Goal: Task Accomplishment & Management: Complete application form

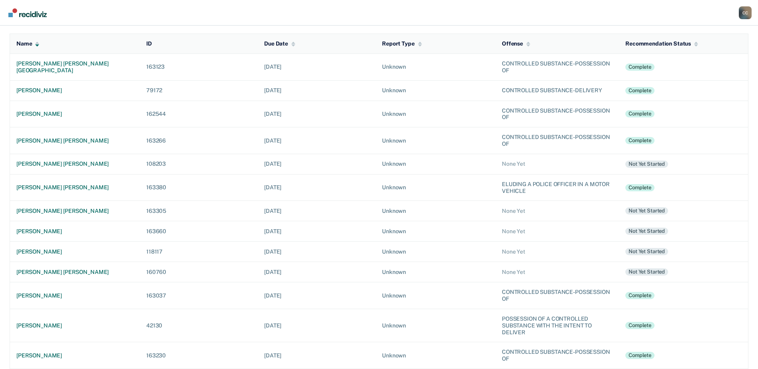
scroll to position [80, 0]
click at [48, 209] on div "[PERSON_NAME] [PERSON_NAME]" at bounding box center [74, 210] width 117 height 7
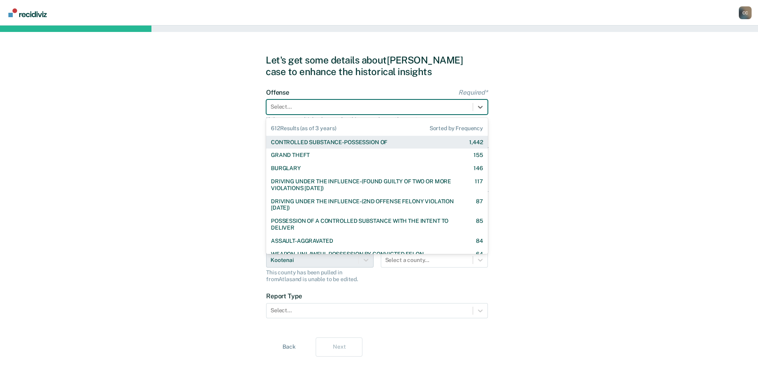
click at [416, 104] on div at bounding box center [370, 107] width 198 height 8
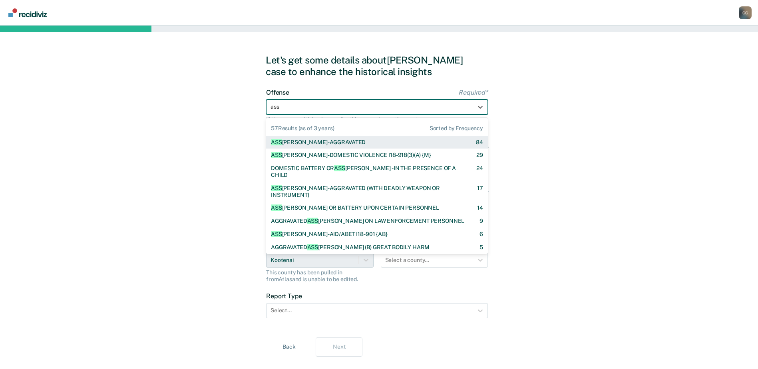
type input "ass"
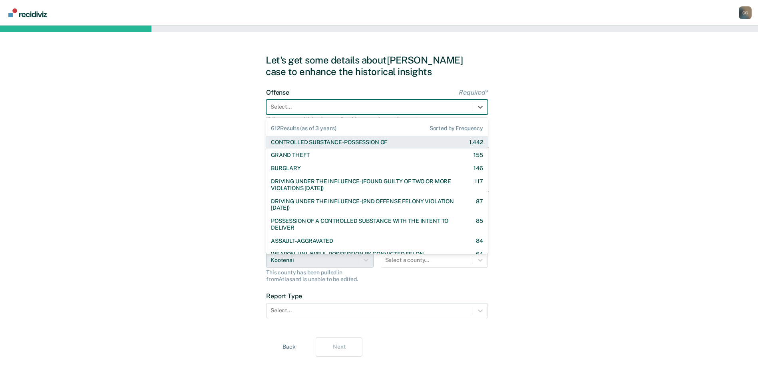
click at [289, 107] on div at bounding box center [370, 107] width 198 height 8
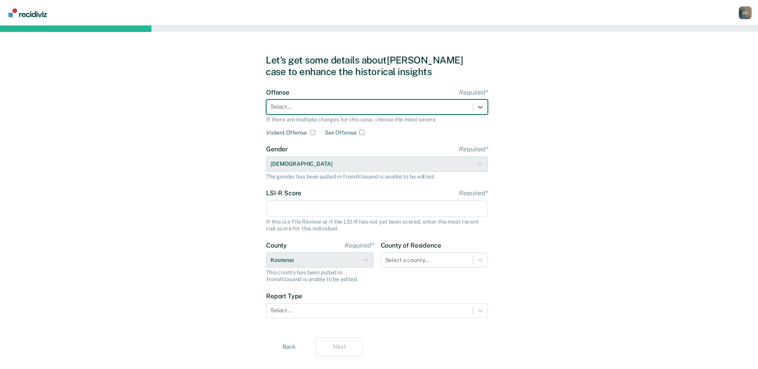
click at [299, 107] on div at bounding box center [370, 107] width 198 height 8
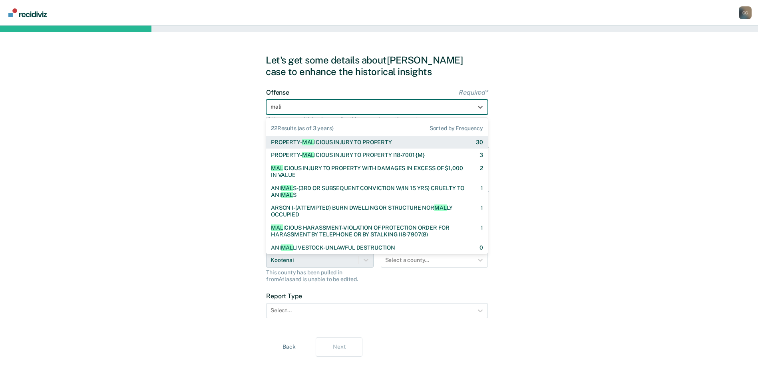
type input "malici"
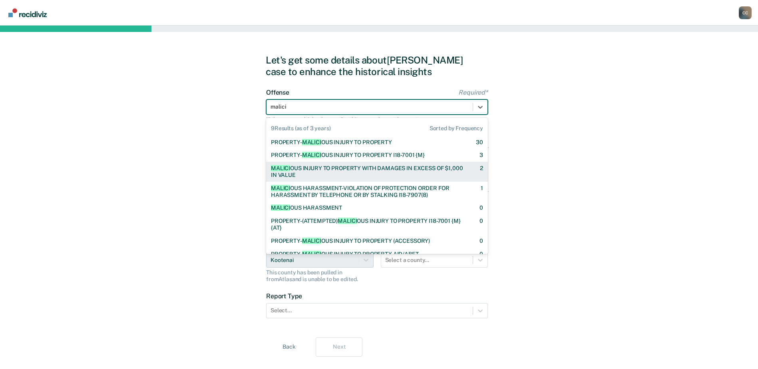
click at [338, 170] on div "MALICI OUS INJURY TO PROPERTY WITH DAMAGES IN EXCESS OF $1,000 IN VALUE" at bounding box center [368, 172] width 195 height 14
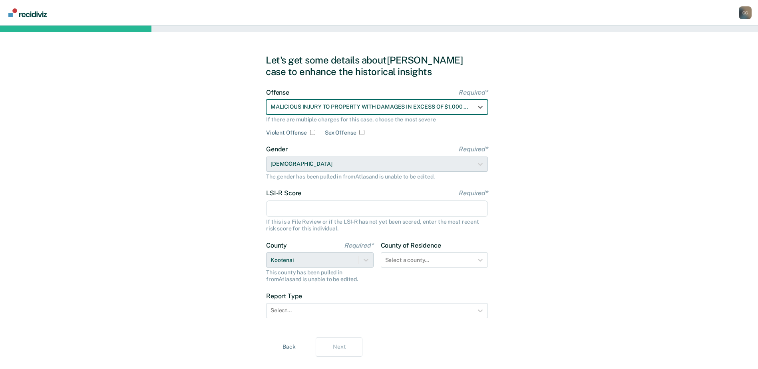
click at [325, 203] on input "LSI-R Score Required*" at bounding box center [377, 209] width 222 height 17
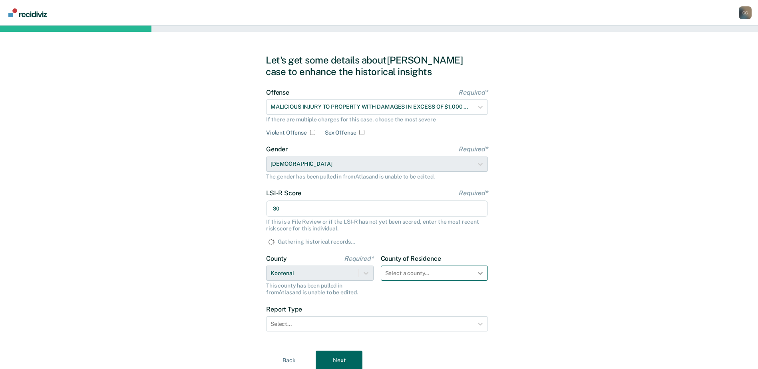
type input "30"
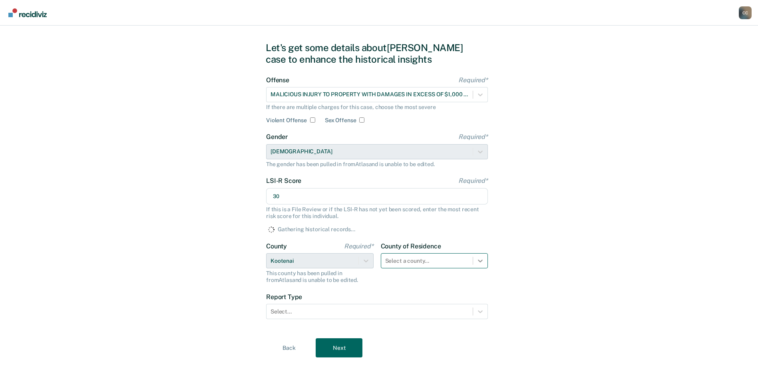
scroll to position [30, 0]
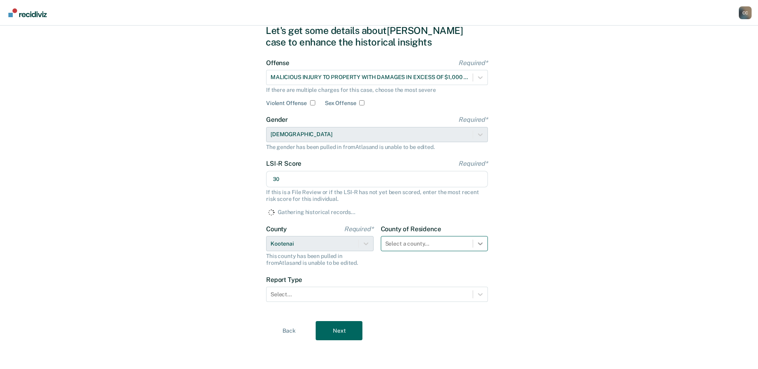
click at [481, 251] on div "Select a county..." at bounding box center [434, 243] width 107 height 15
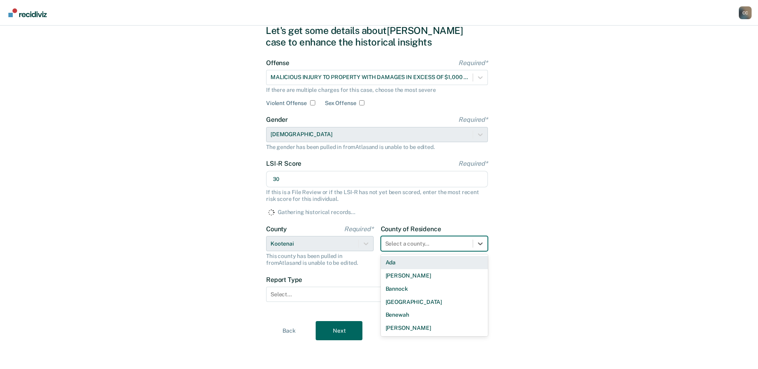
click at [430, 245] on div at bounding box center [427, 244] width 84 height 8
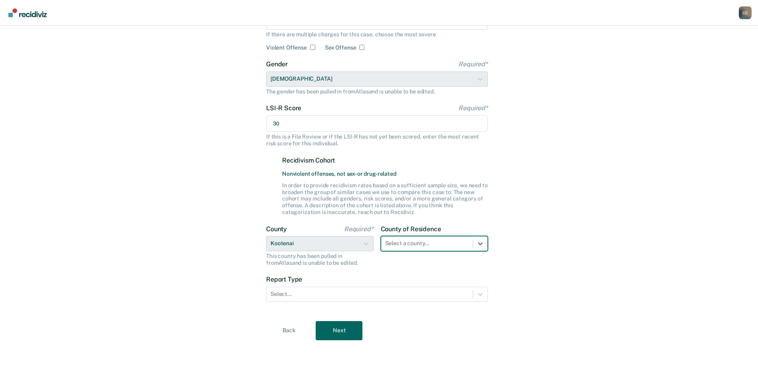
scroll to position [90, 0]
click at [410, 242] on div at bounding box center [427, 243] width 84 height 8
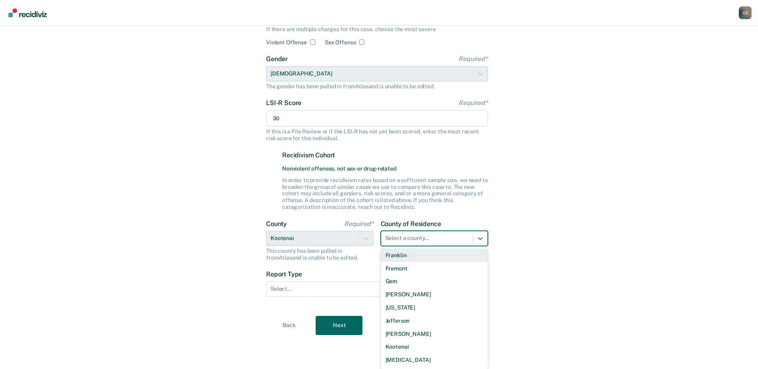
scroll to position [280, 0]
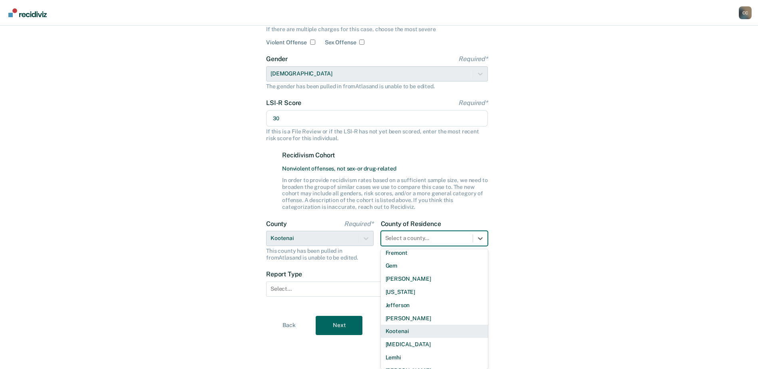
click at [408, 329] on div "Kootenai" at bounding box center [434, 331] width 107 height 13
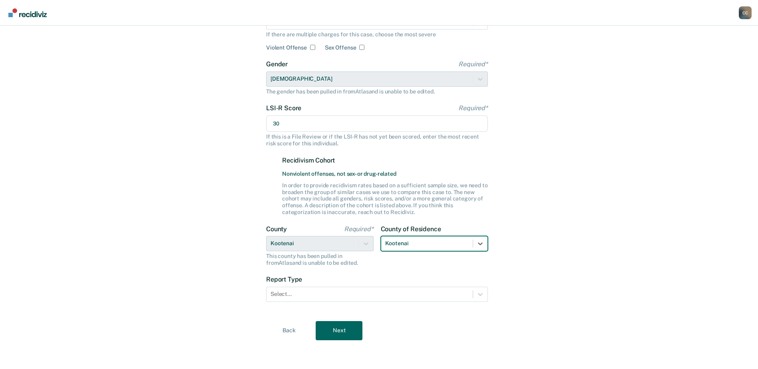
scroll to position [85, 0]
click at [310, 294] on div at bounding box center [370, 294] width 198 height 8
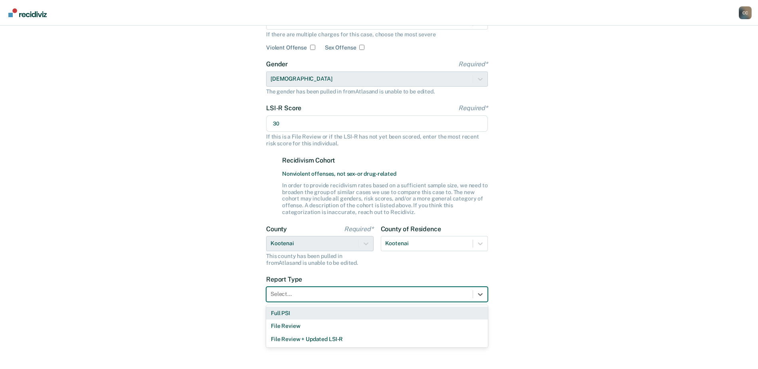
click at [301, 314] on div "Full PSI" at bounding box center [377, 313] width 222 height 13
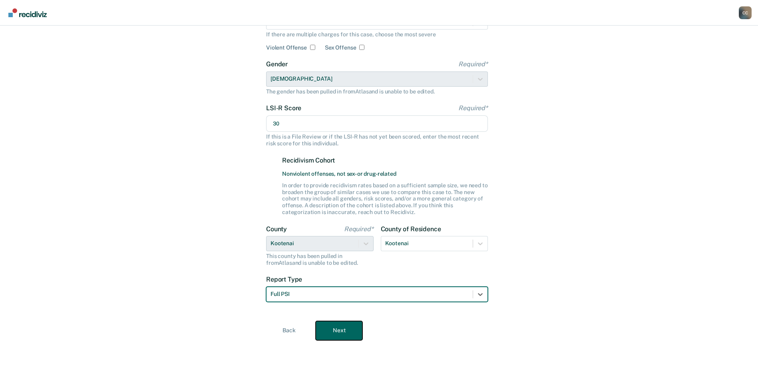
click at [358, 330] on button "Next" at bounding box center [339, 330] width 47 height 19
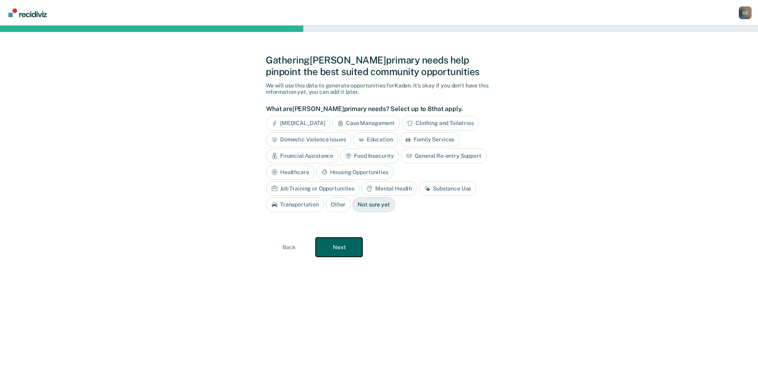
scroll to position [0, 0]
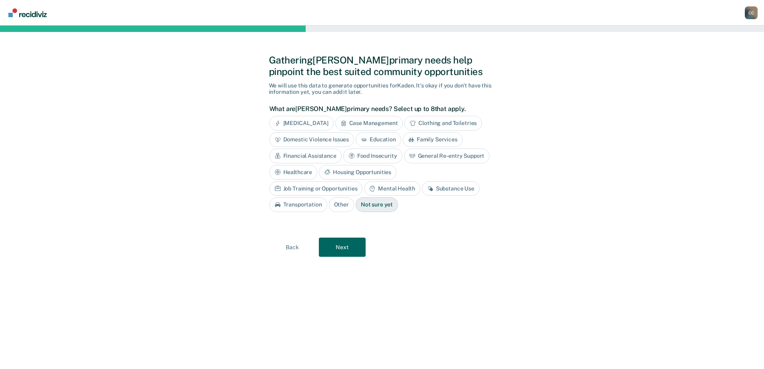
click at [310, 115] on div "What are [PERSON_NAME] primary needs? Select up to 8 that apply. [MEDICAL_DATA]…" at bounding box center [380, 161] width 222 height 113
click at [310, 121] on div "[MEDICAL_DATA]" at bounding box center [301, 123] width 64 height 15
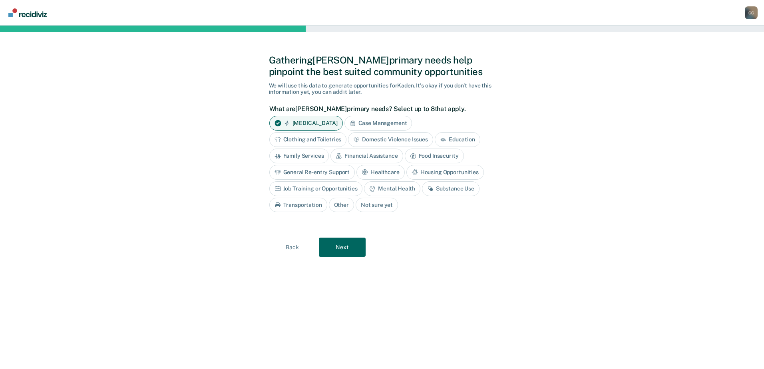
click at [377, 122] on div "Case Management" at bounding box center [378, 123] width 68 height 15
click at [400, 185] on div "Mental Health" at bounding box center [392, 188] width 56 height 15
click at [331, 189] on div "Job Training or Opportunities" at bounding box center [316, 188] width 94 height 15
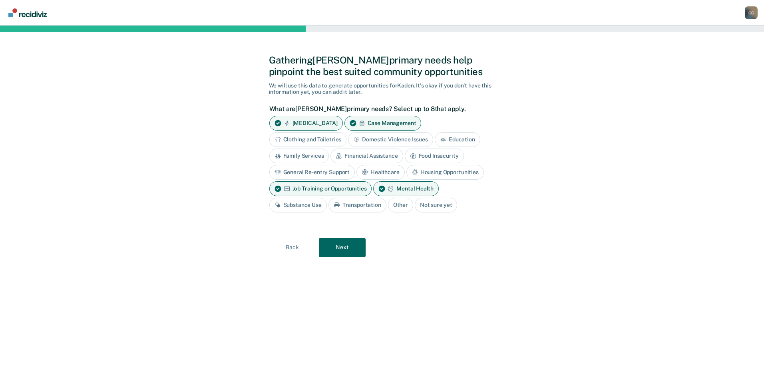
click at [377, 170] on div "Healthcare" at bounding box center [380, 172] width 48 height 15
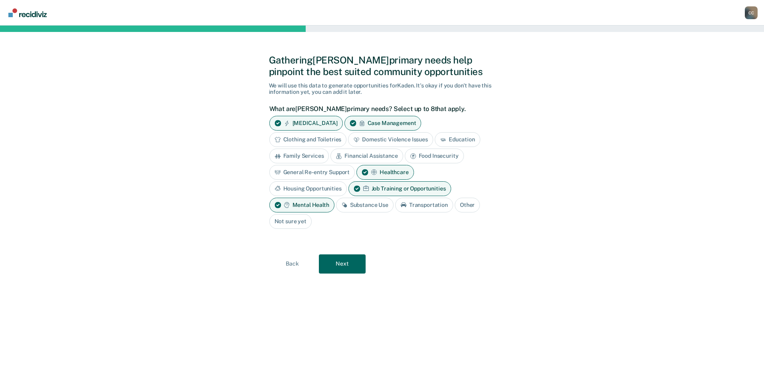
click at [315, 190] on div "Housing Opportunities" at bounding box center [308, 188] width 78 height 15
click at [416, 205] on div "Transportation" at bounding box center [424, 205] width 58 height 15
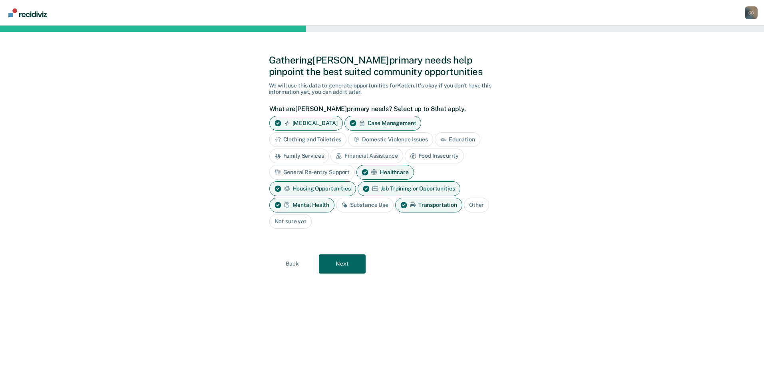
click at [377, 155] on div "Financial Assistance" at bounding box center [366, 156] width 72 height 15
click at [342, 267] on button "Next" at bounding box center [342, 264] width 47 height 19
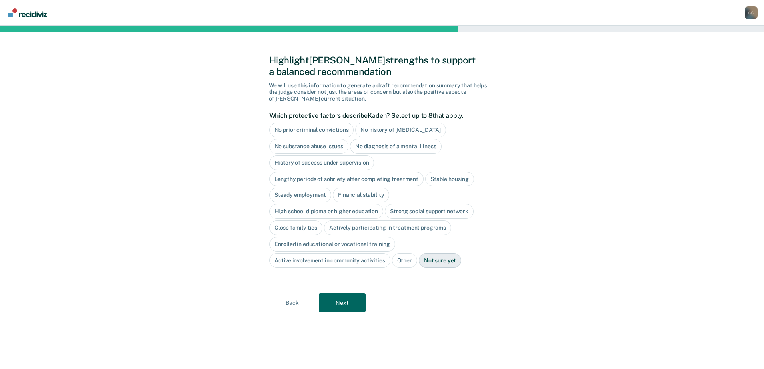
click at [436, 179] on div "Stable housing" at bounding box center [449, 179] width 49 height 15
click at [370, 193] on div "Financial stability" at bounding box center [361, 195] width 56 height 15
click at [433, 213] on div "Strong social support network" at bounding box center [429, 212] width 89 height 15
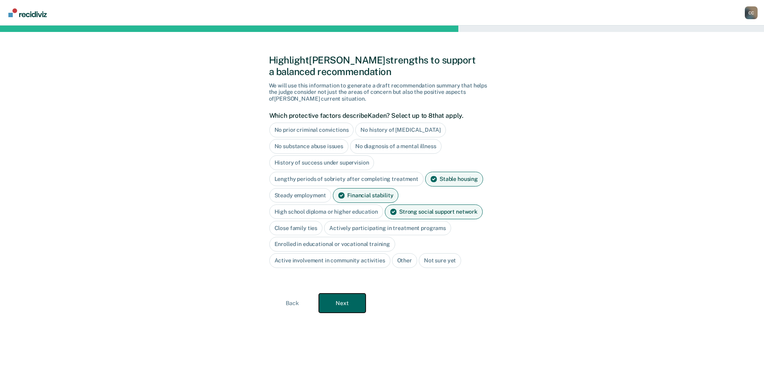
click at [344, 301] on button "Next" at bounding box center [342, 303] width 47 height 19
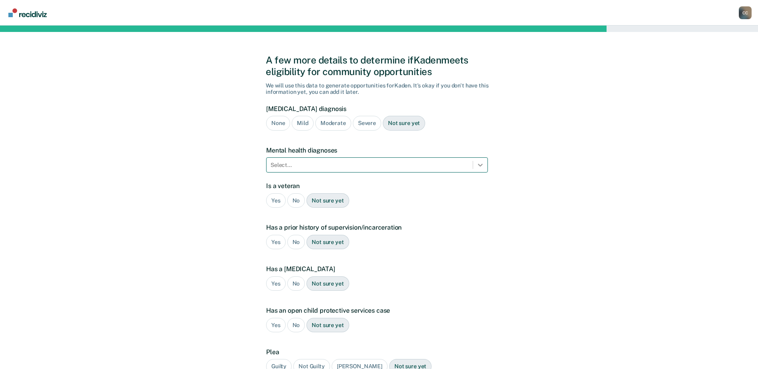
click at [476, 165] on div at bounding box center [480, 165] width 14 height 14
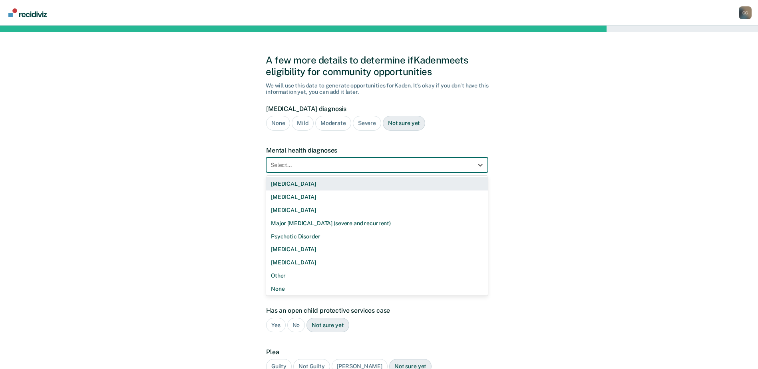
click at [348, 183] on div "[MEDICAL_DATA]" at bounding box center [377, 183] width 222 height 13
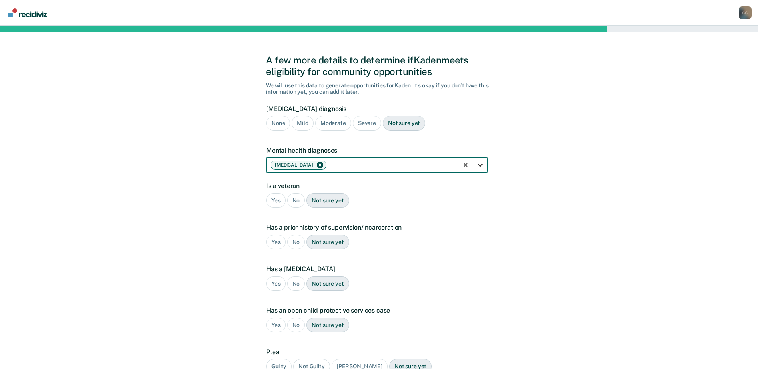
click at [478, 164] on icon at bounding box center [480, 165] width 5 height 3
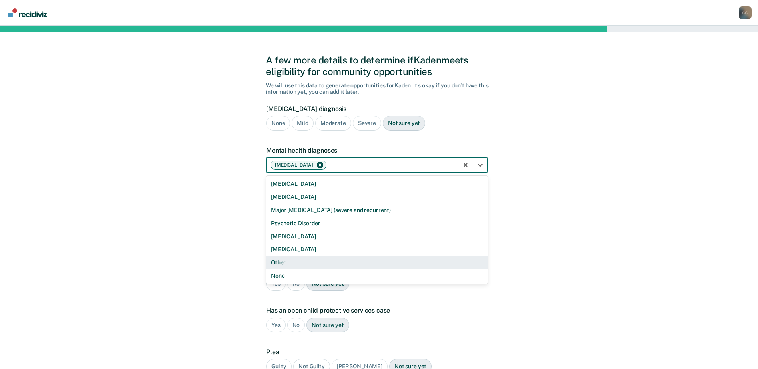
click at [295, 262] on div "Other" at bounding box center [377, 262] width 222 height 13
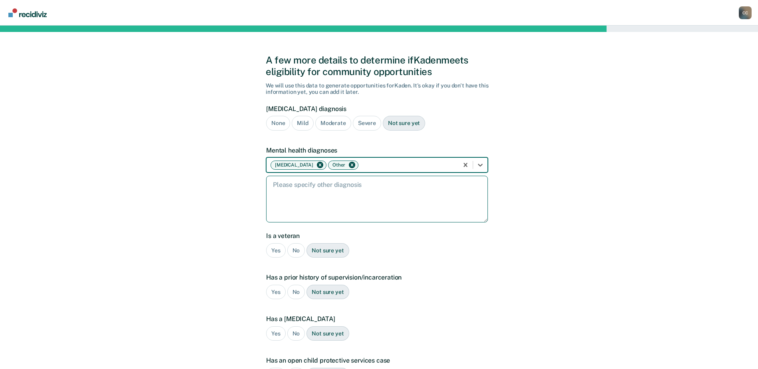
click at [329, 202] on textarea at bounding box center [377, 199] width 222 height 47
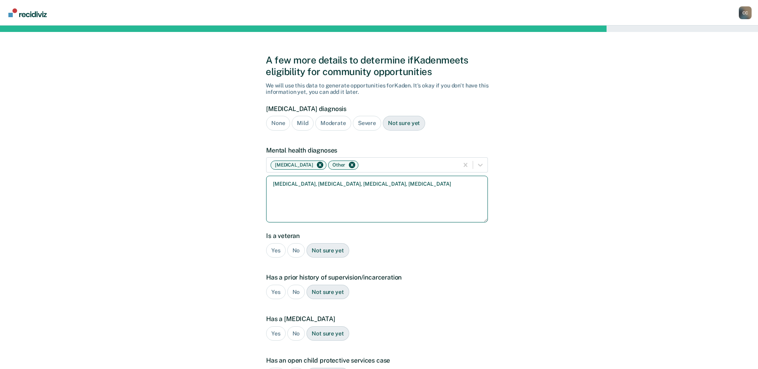
type textarea "[MEDICAL_DATA], [MEDICAL_DATA], [MEDICAL_DATA], [MEDICAL_DATA]"
click at [296, 250] on div "No" at bounding box center [296, 250] width 18 height 15
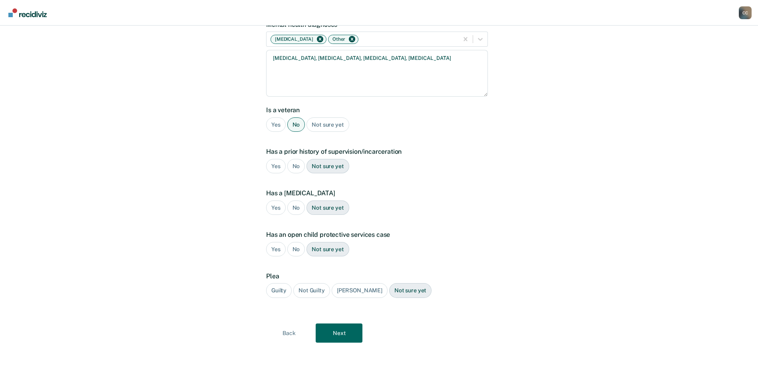
scroll to position [128, 0]
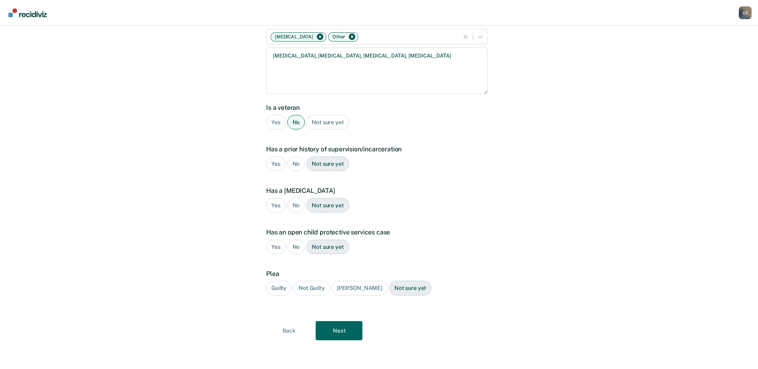
click at [277, 163] on div "Yes" at bounding box center [276, 164] width 20 height 15
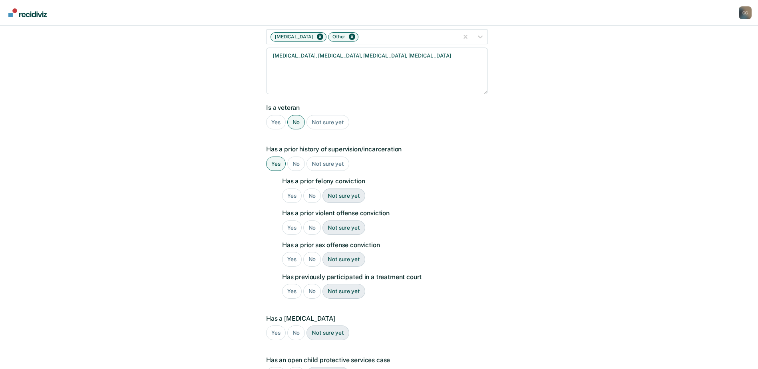
click at [295, 194] on div "Yes" at bounding box center [292, 196] width 20 height 15
click at [293, 228] on div "Yes" at bounding box center [292, 228] width 20 height 15
click at [313, 259] on div "No" at bounding box center [312, 259] width 18 height 15
click at [313, 291] on div "No" at bounding box center [312, 291] width 18 height 15
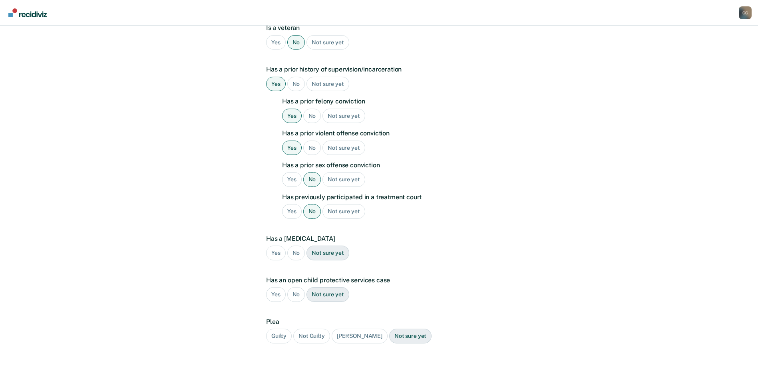
click at [274, 251] on div "Yes" at bounding box center [276, 253] width 20 height 15
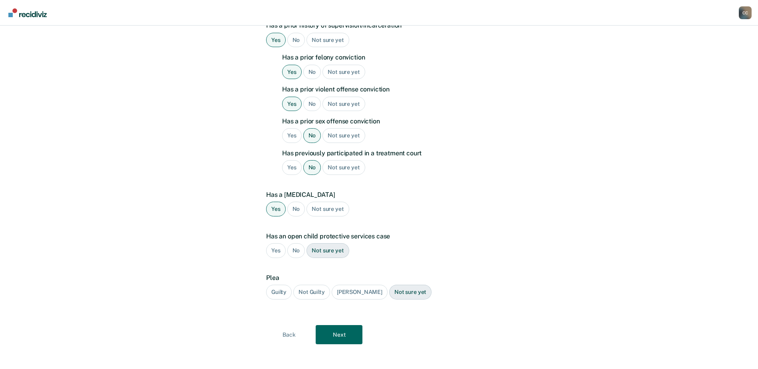
scroll to position [256, 0]
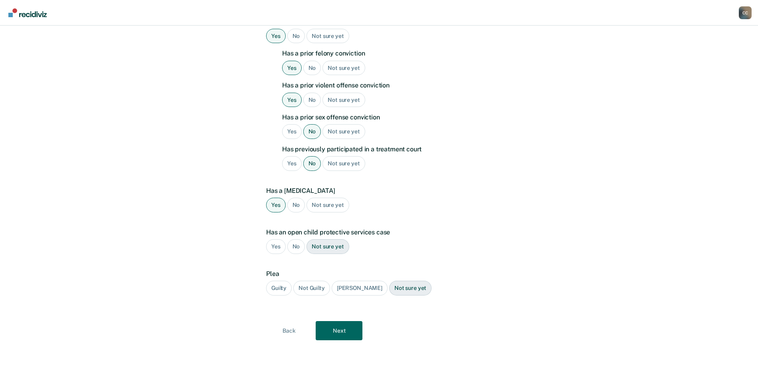
click at [301, 249] on div "No" at bounding box center [296, 246] width 18 height 15
click at [276, 291] on div "Guilty" at bounding box center [279, 288] width 26 height 15
click at [341, 334] on button "Next" at bounding box center [339, 330] width 47 height 19
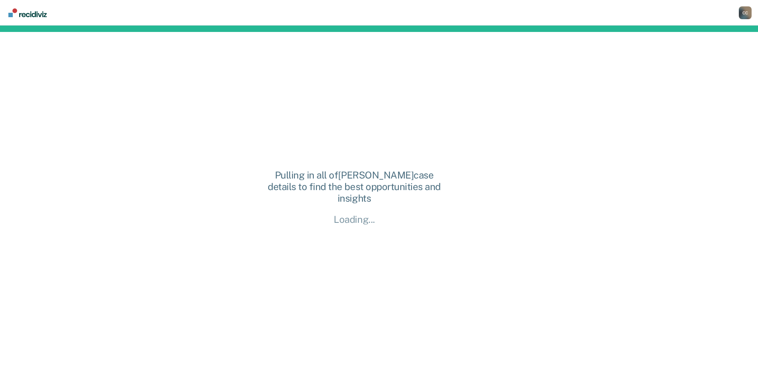
scroll to position [0, 0]
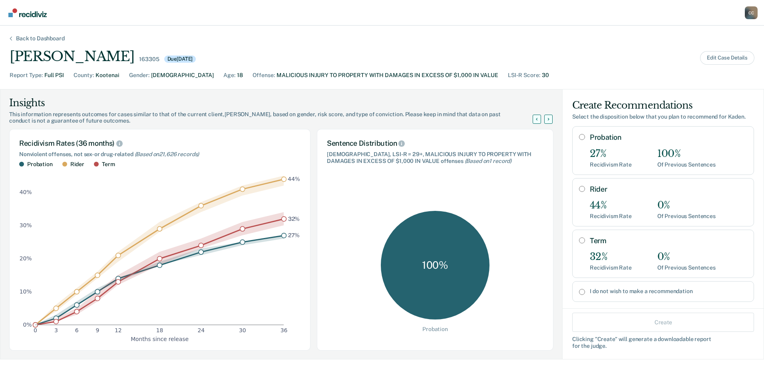
click at [579, 137] on input "Probation" at bounding box center [582, 137] width 6 height 6
radio input "true"
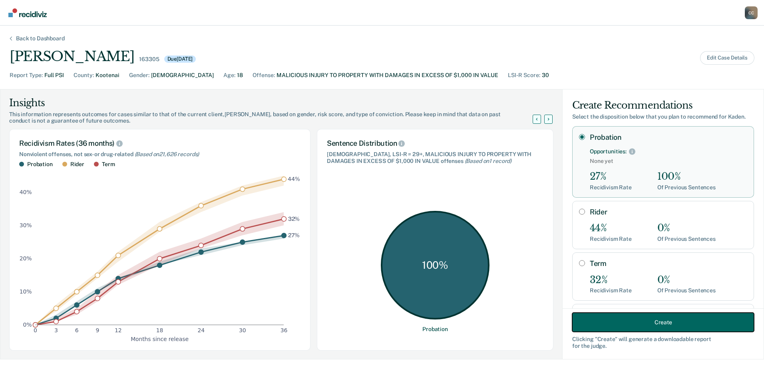
click at [621, 321] on button "Create" at bounding box center [663, 322] width 182 height 19
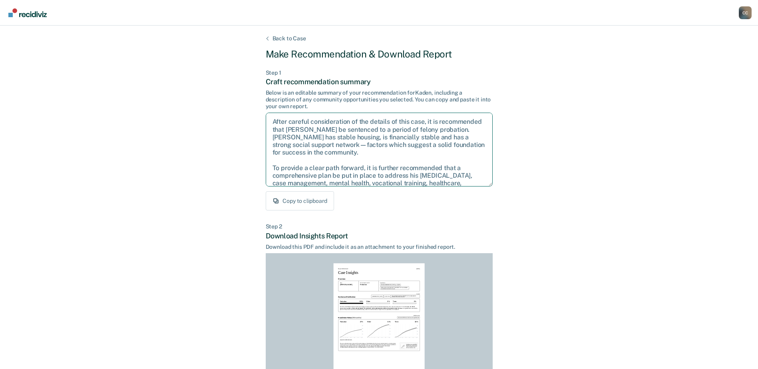
scroll to position [44, 0]
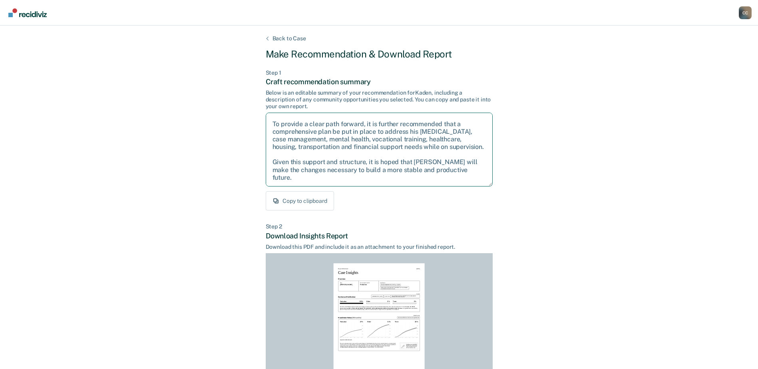
drag, startPoint x: 272, startPoint y: 121, endPoint x: 504, endPoint y: 244, distance: 262.6
click at [529, 270] on div "Back to Case Make Recommendation & Download Report Step 1 Craft recommendation …" at bounding box center [379, 241] width 758 height 430
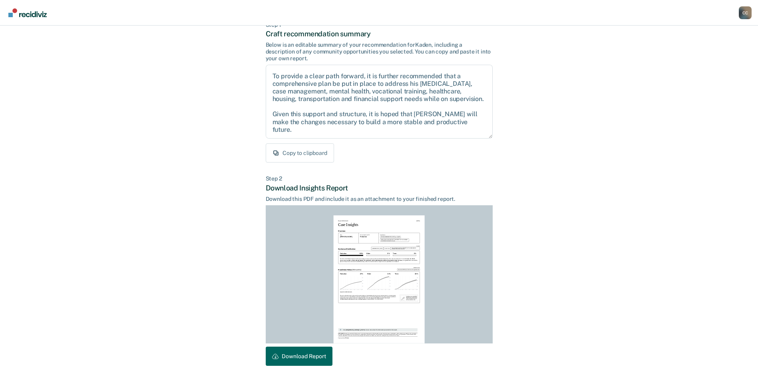
scroll to position [86, 0]
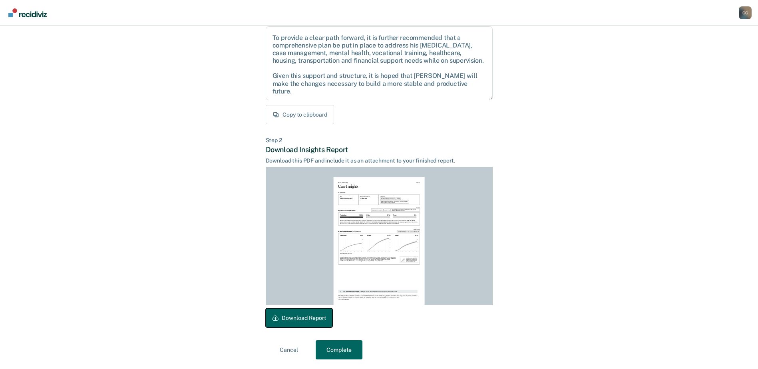
click at [310, 316] on button "Download Report" at bounding box center [299, 317] width 67 height 19
click at [342, 347] on button "Complete" at bounding box center [339, 349] width 47 height 19
